Goal: Transaction & Acquisition: Subscribe to service/newsletter

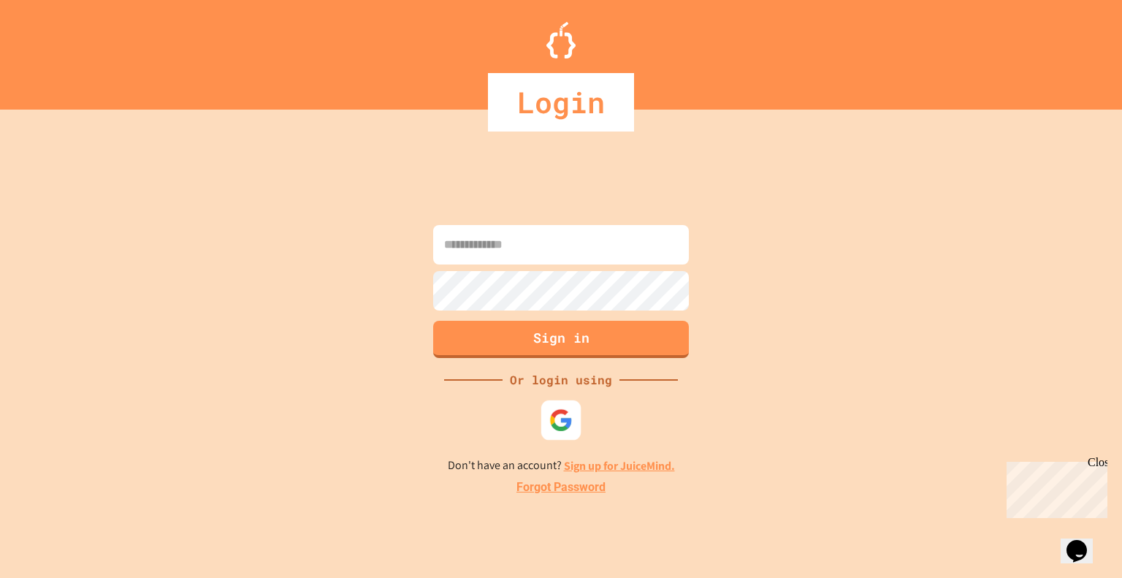
click at [561, 416] on img at bounding box center [561, 419] width 24 height 24
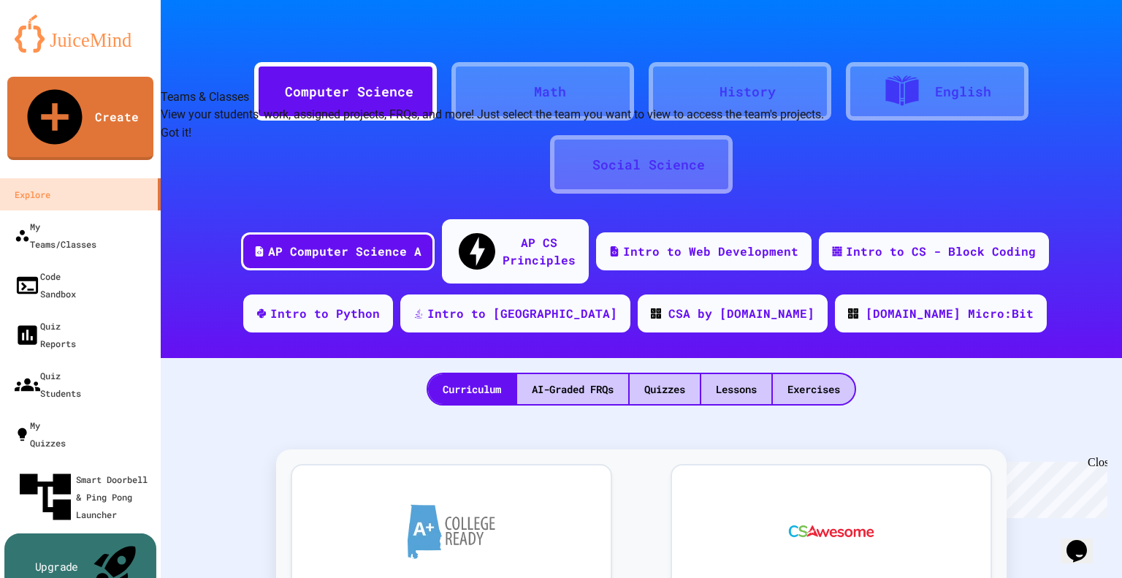
click at [78, 559] on div "Upgrade" at bounding box center [56, 567] width 43 height 16
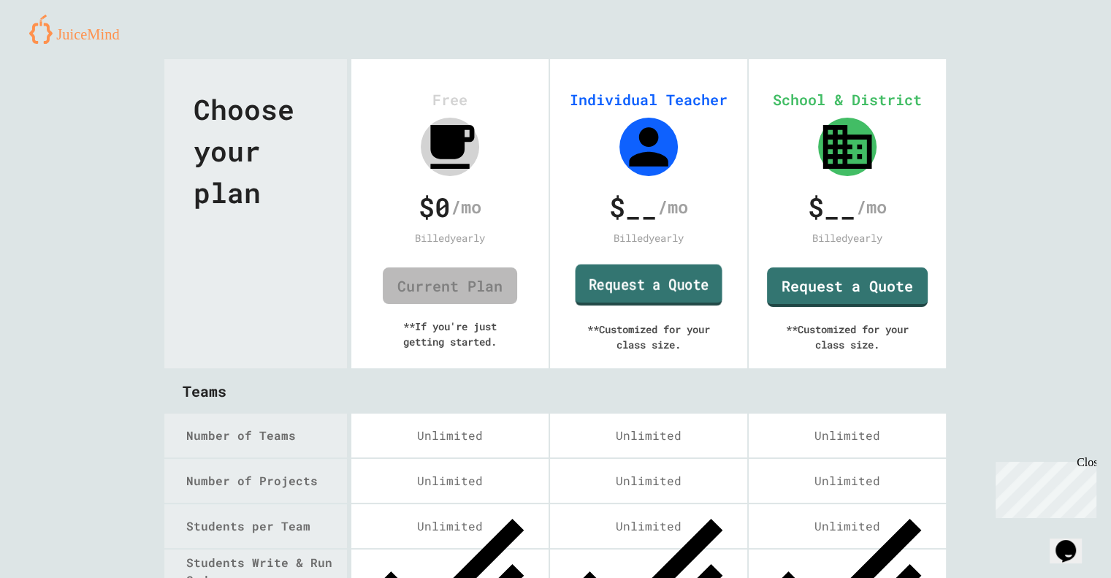
click at [643, 280] on link "Request a Quote" at bounding box center [648, 285] width 147 height 42
